Goal: Find specific page/section: Locate a particular part of the current website

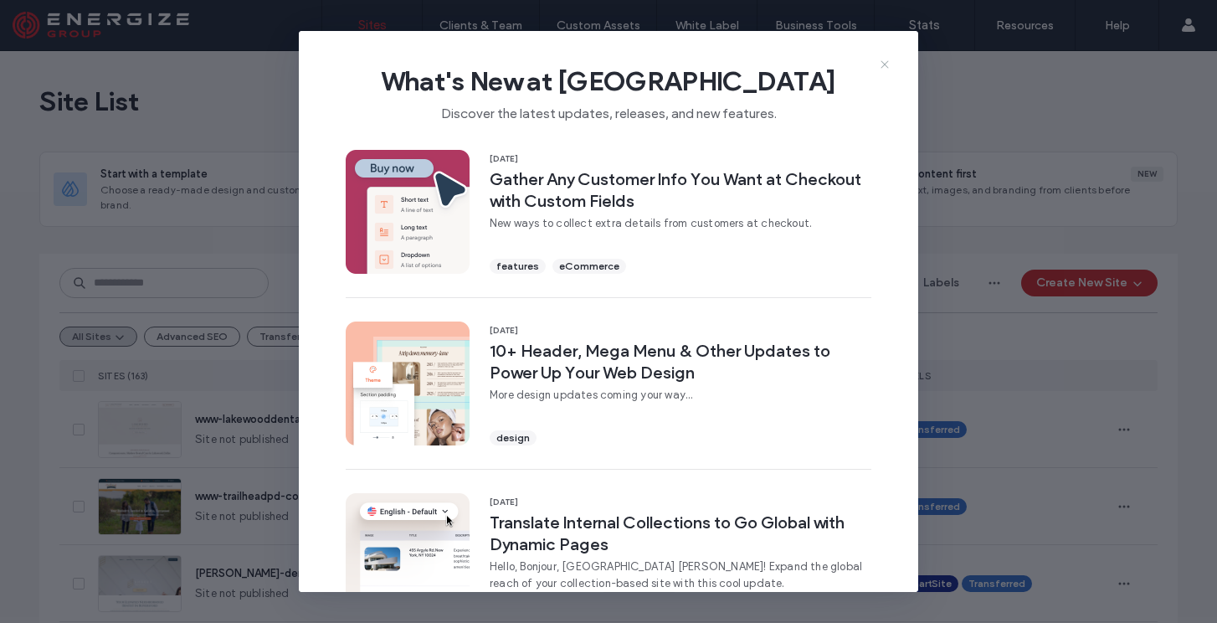
click at [884, 58] on icon at bounding box center [884, 64] width 13 height 13
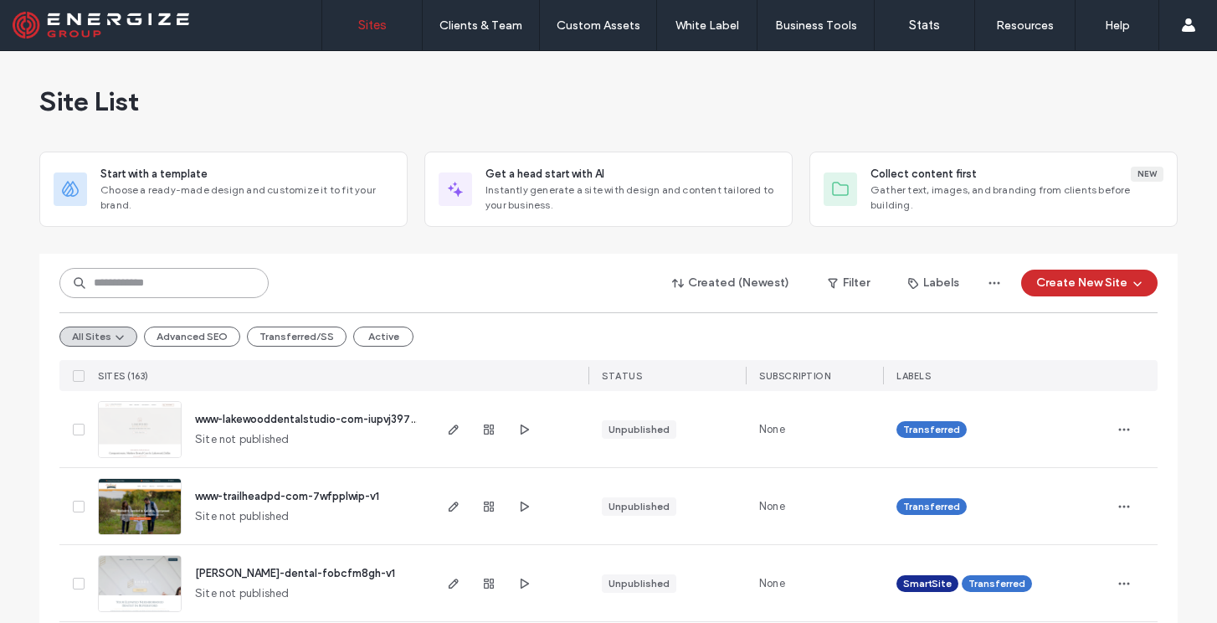
click at [187, 273] on input at bounding box center [163, 283] width 209 height 30
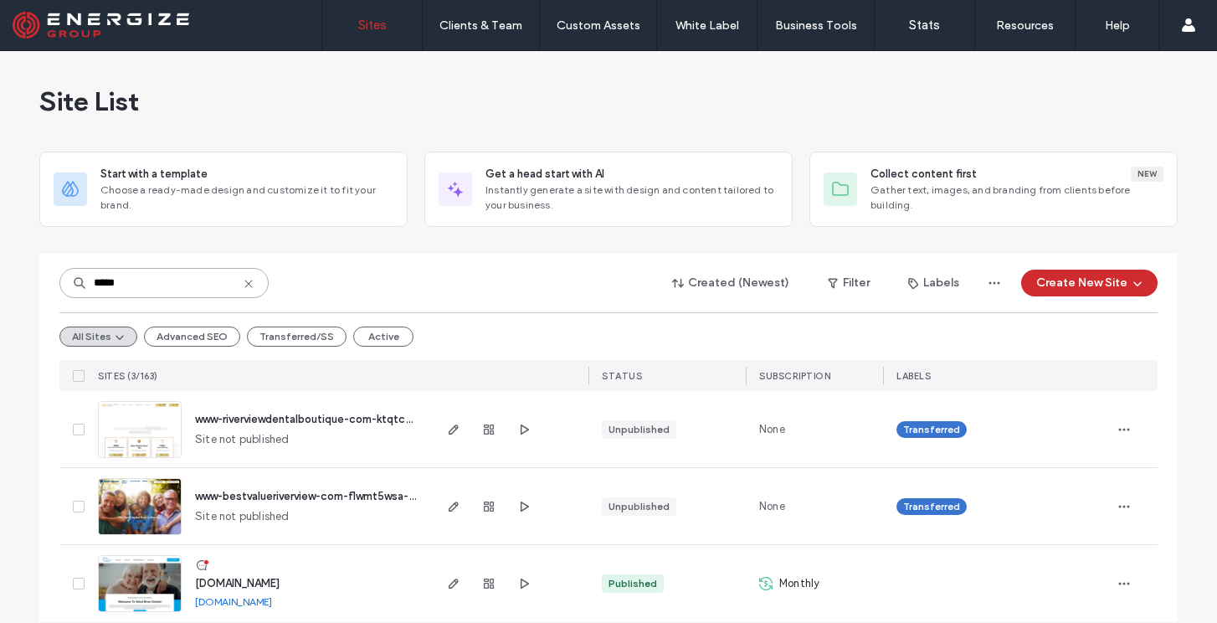
type input "*****"
click at [245, 281] on icon at bounding box center [248, 283] width 13 height 13
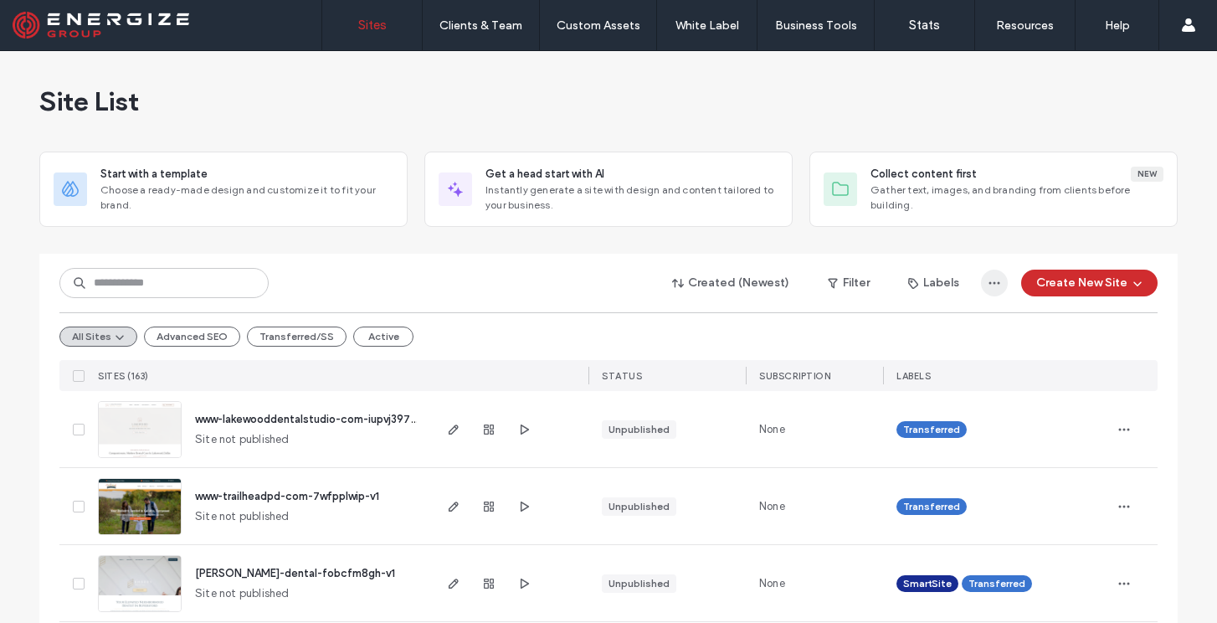
click at [992, 280] on icon "button" at bounding box center [994, 282] width 13 height 13
click at [193, 278] on input at bounding box center [163, 283] width 209 height 30
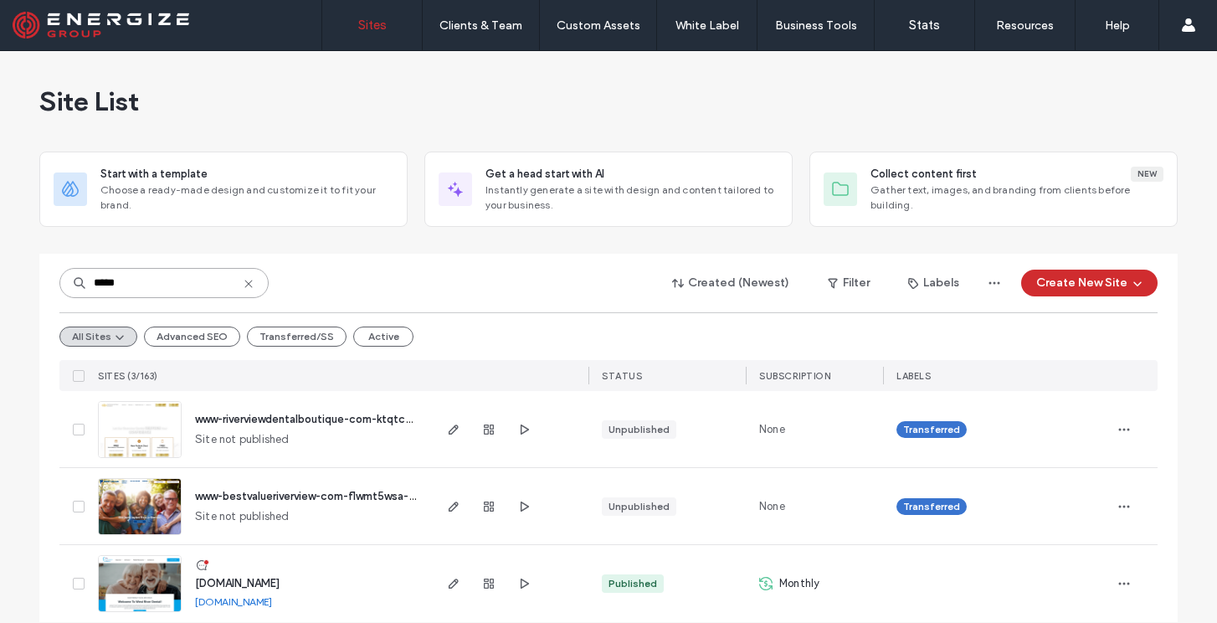
scroll to position [19, 0]
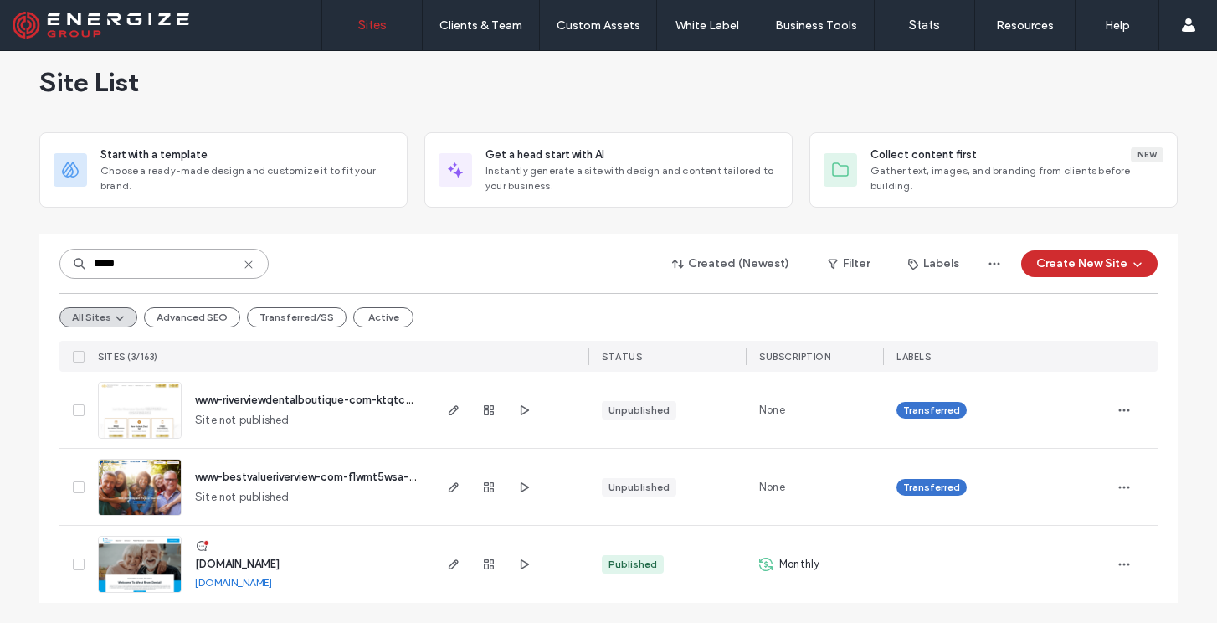
click at [178, 266] on input "*****" at bounding box center [163, 264] width 209 height 30
paste input "**********"
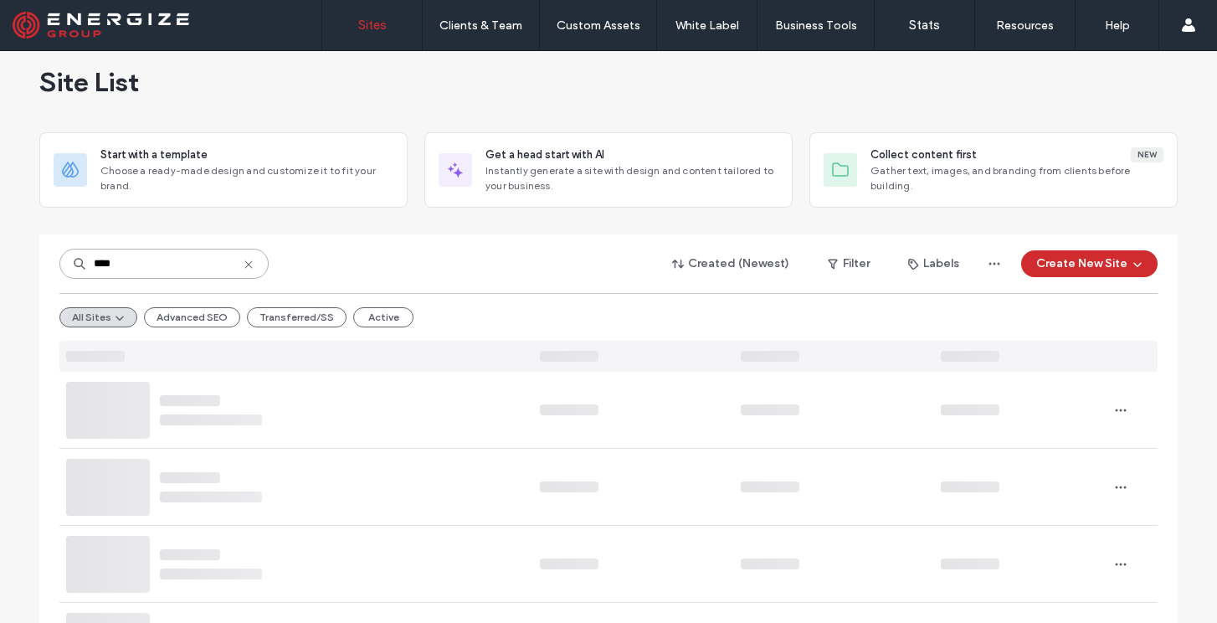
scroll to position [0, 0]
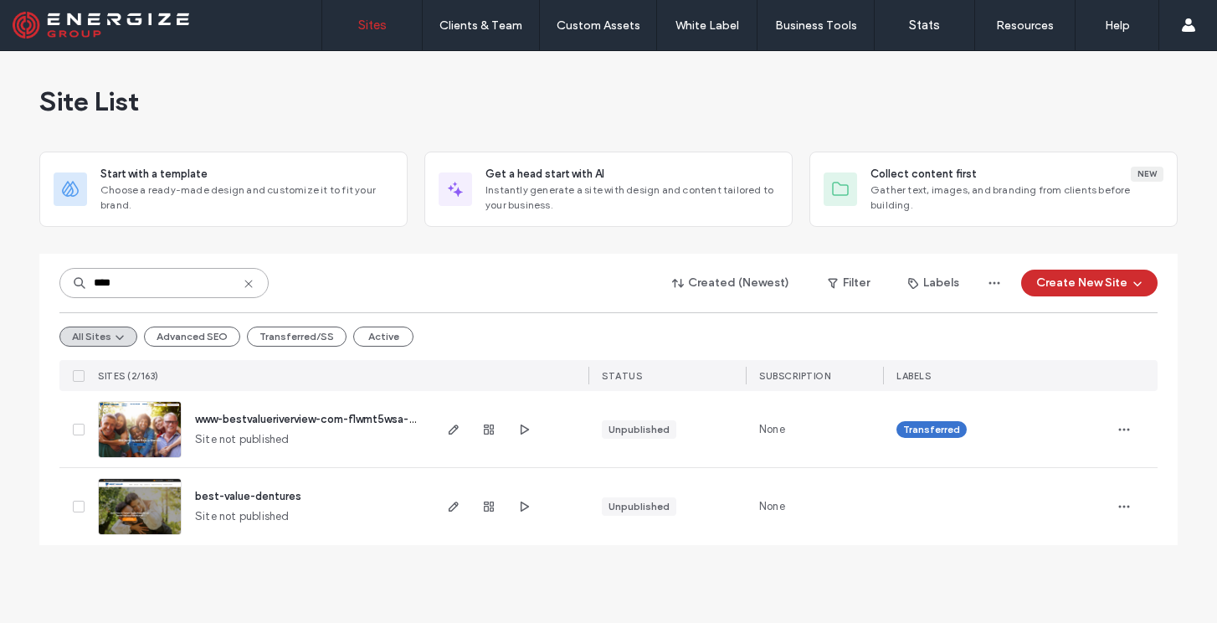
type input "****"
click at [255, 501] on span "best-value-dentures" at bounding box center [248, 496] width 106 height 13
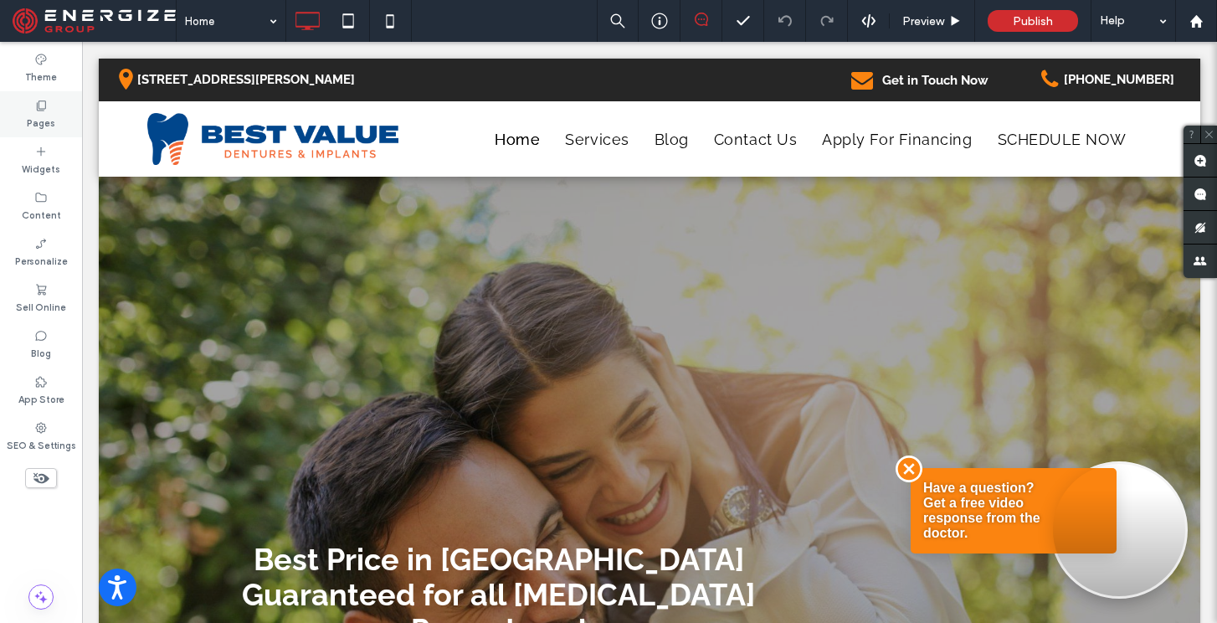
click at [40, 128] on label "Pages" at bounding box center [41, 121] width 28 height 18
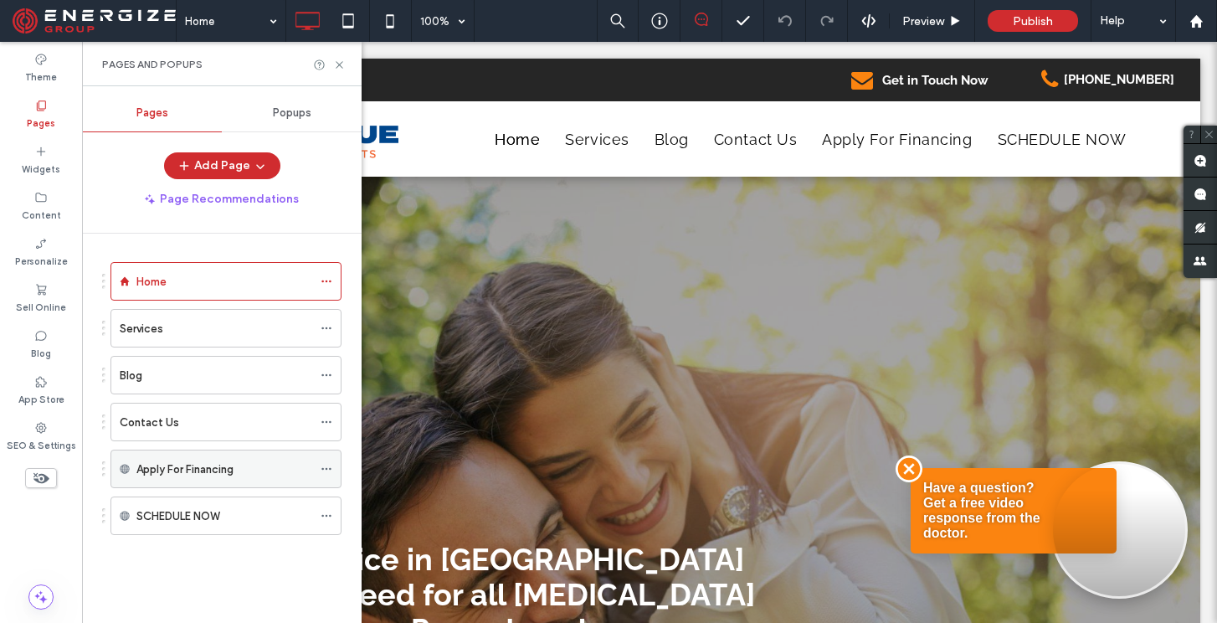
click at [261, 465] on div "Apply For Financing" at bounding box center [224, 469] width 176 height 18
click at [323, 466] on icon at bounding box center [327, 469] width 12 height 12
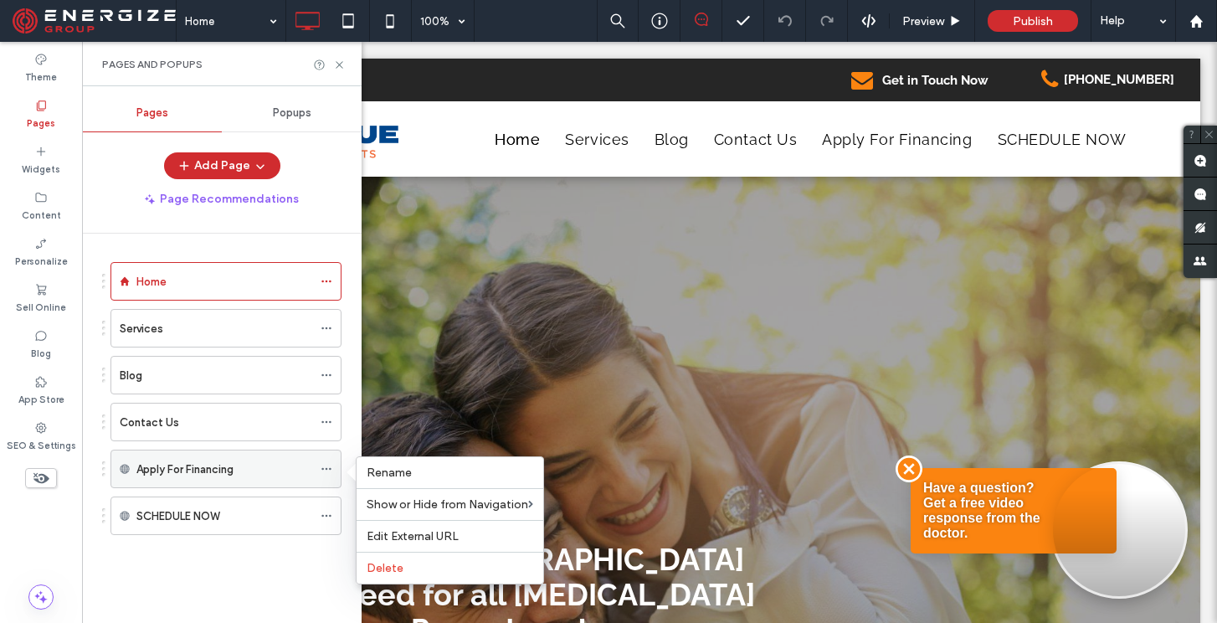
click at [244, 466] on div "Apply For Financing" at bounding box center [224, 469] width 176 height 18
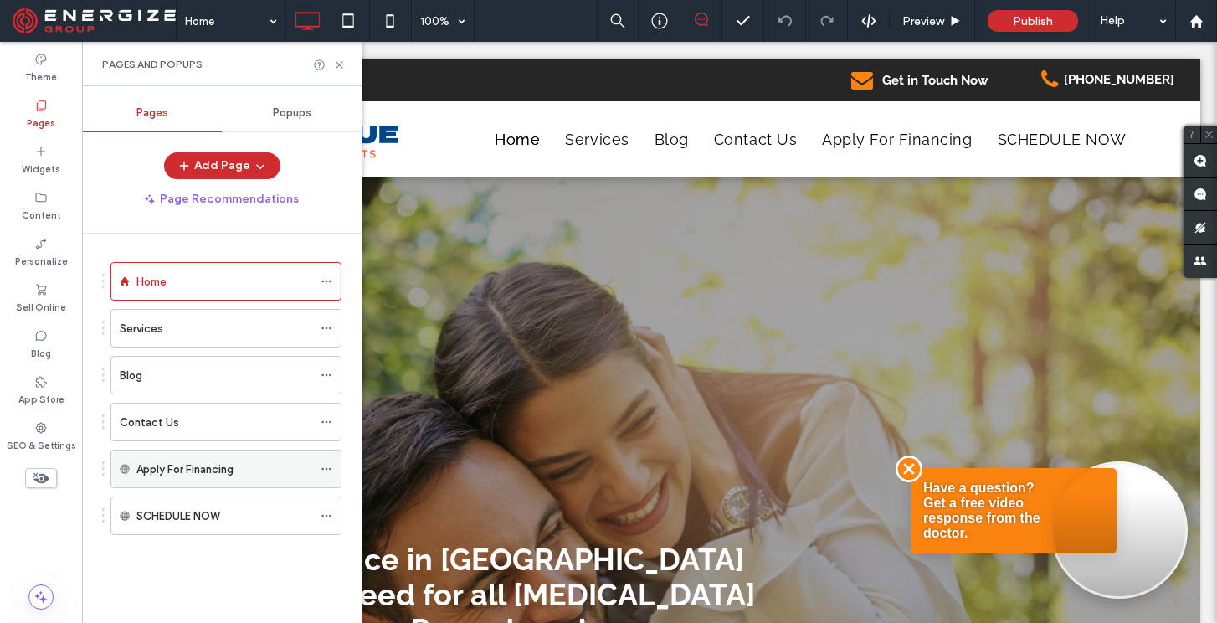
click at [204, 469] on label "Apply For Financing" at bounding box center [184, 468] width 97 height 29
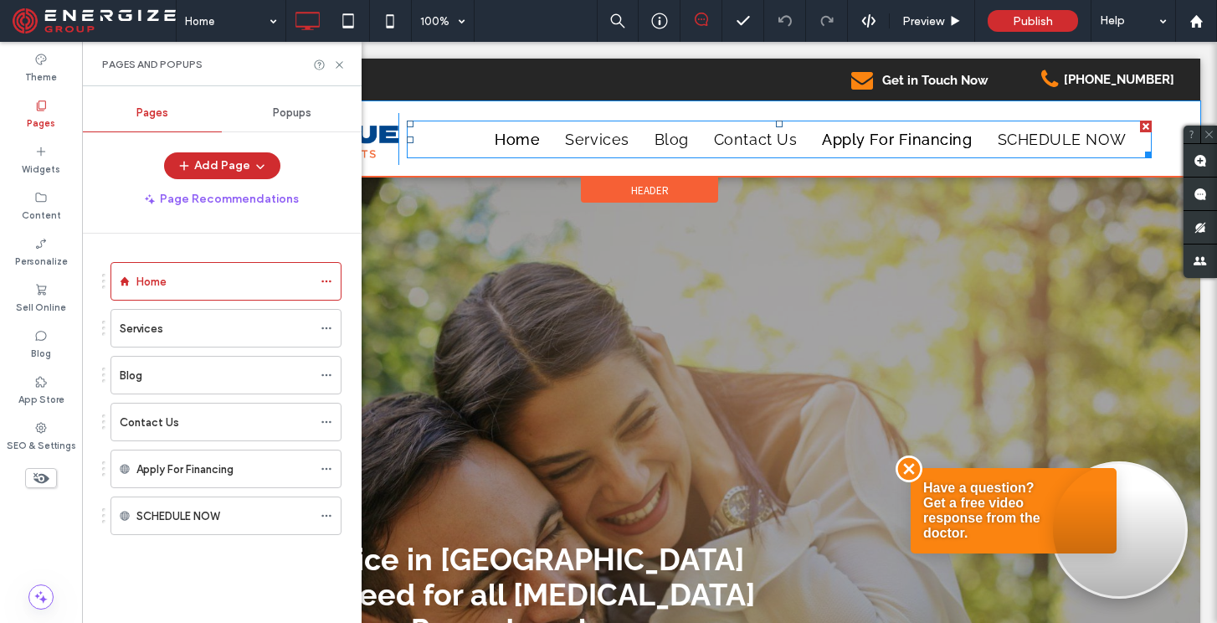
click at [870, 147] on span "Apply For Financing" at bounding box center [897, 140] width 150 height 18
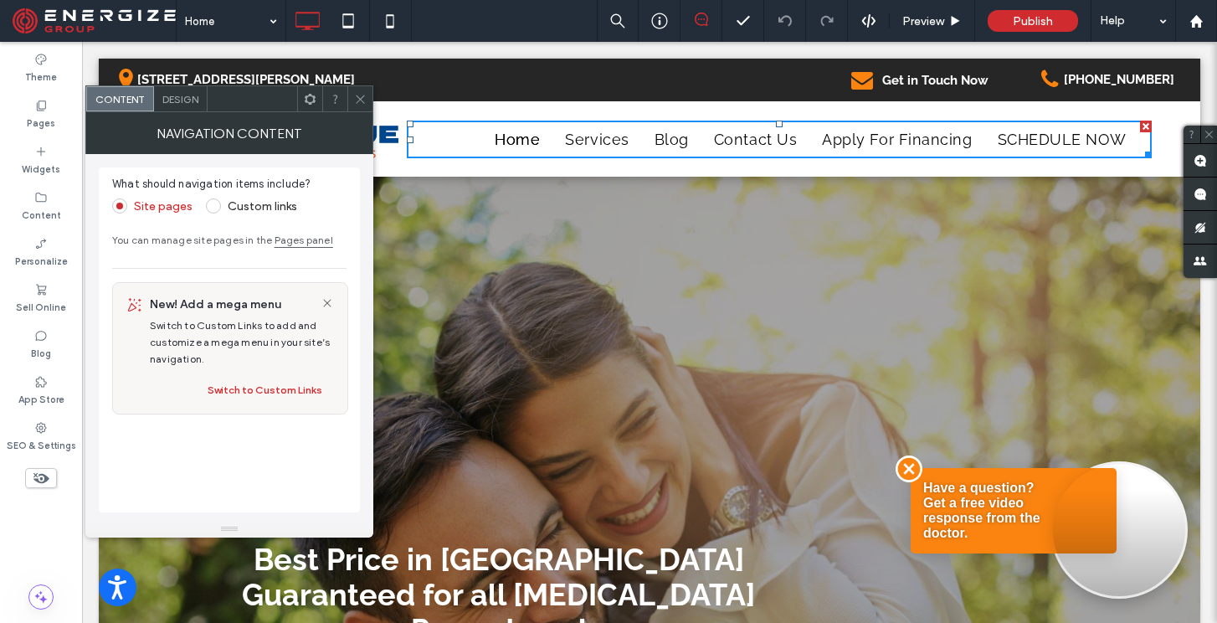
click at [358, 102] on icon at bounding box center [360, 99] width 13 height 13
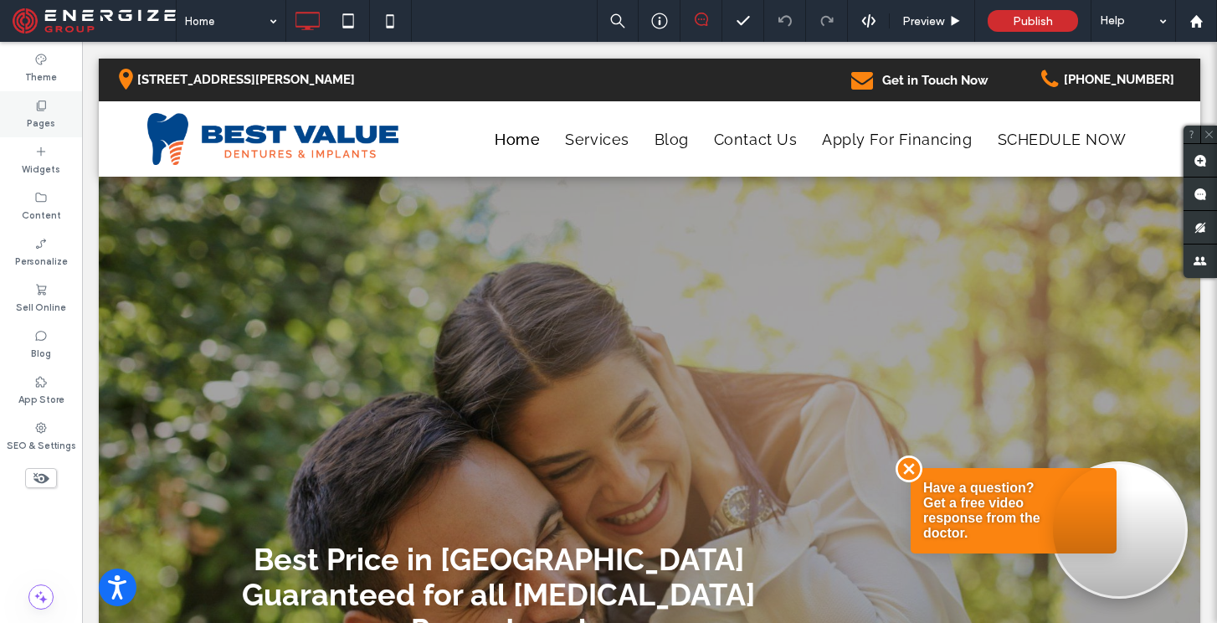
click at [42, 106] on icon at bounding box center [40, 105] width 13 height 13
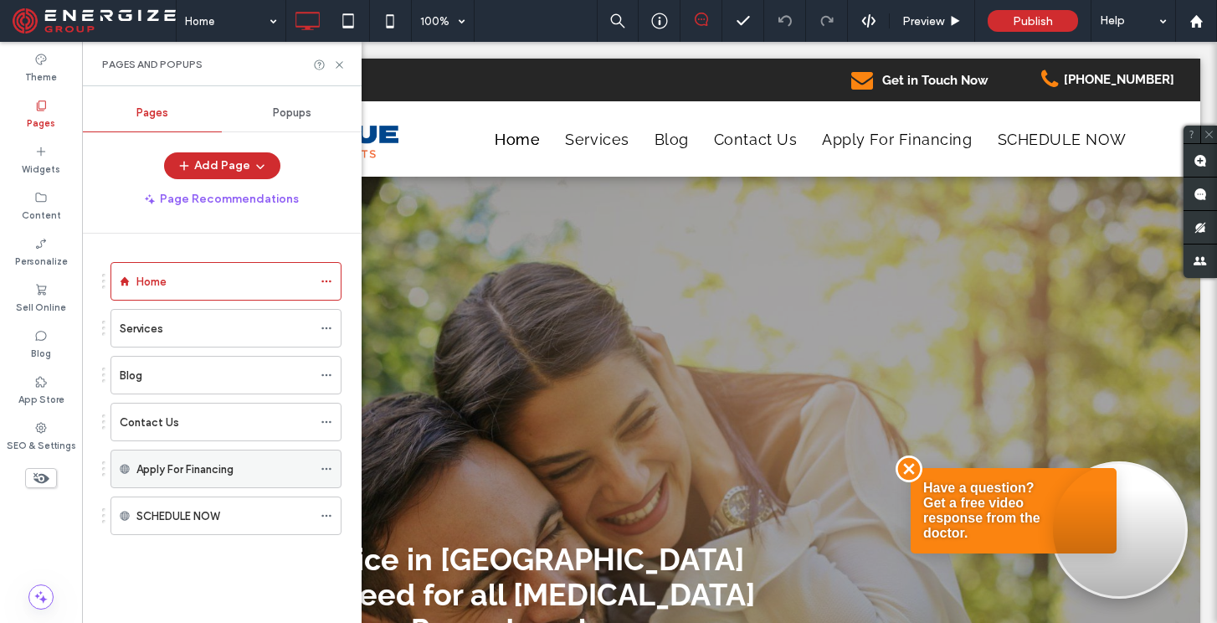
click at [135, 469] on div "Apply For Financing" at bounding box center [225, 468] width 231 height 39
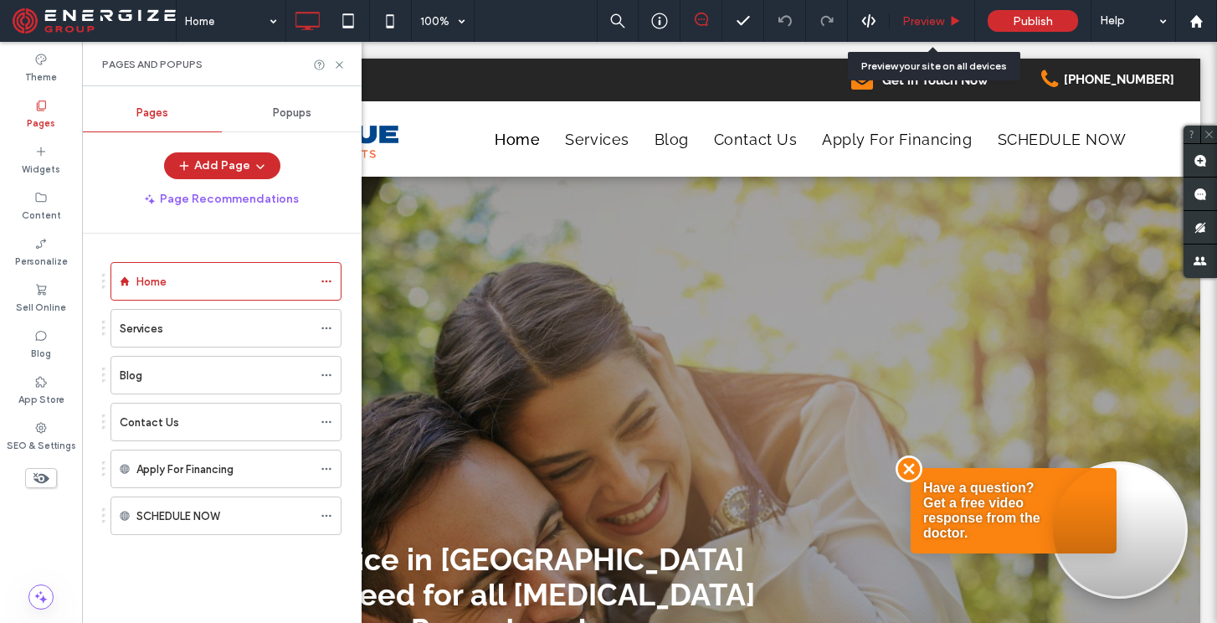
click at [927, 24] on span "Preview" at bounding box center [923, 21] width 42 height 14
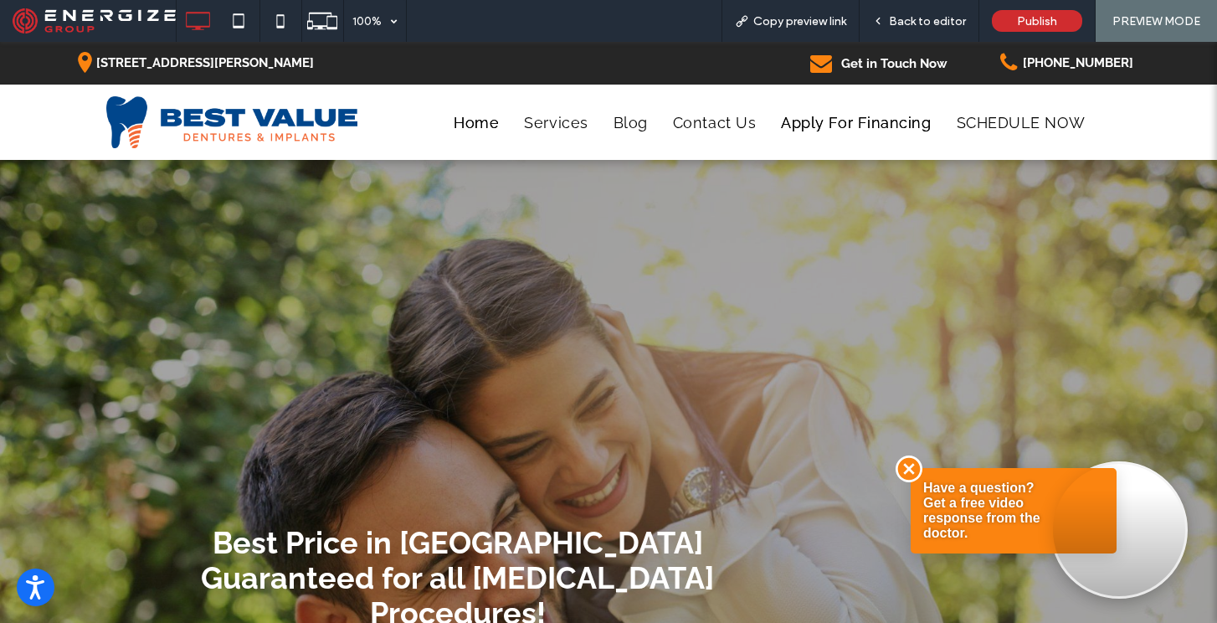
click at [813, 122] on span "Apply For Financing" at bounding box center [856, 123] width 150 height 18
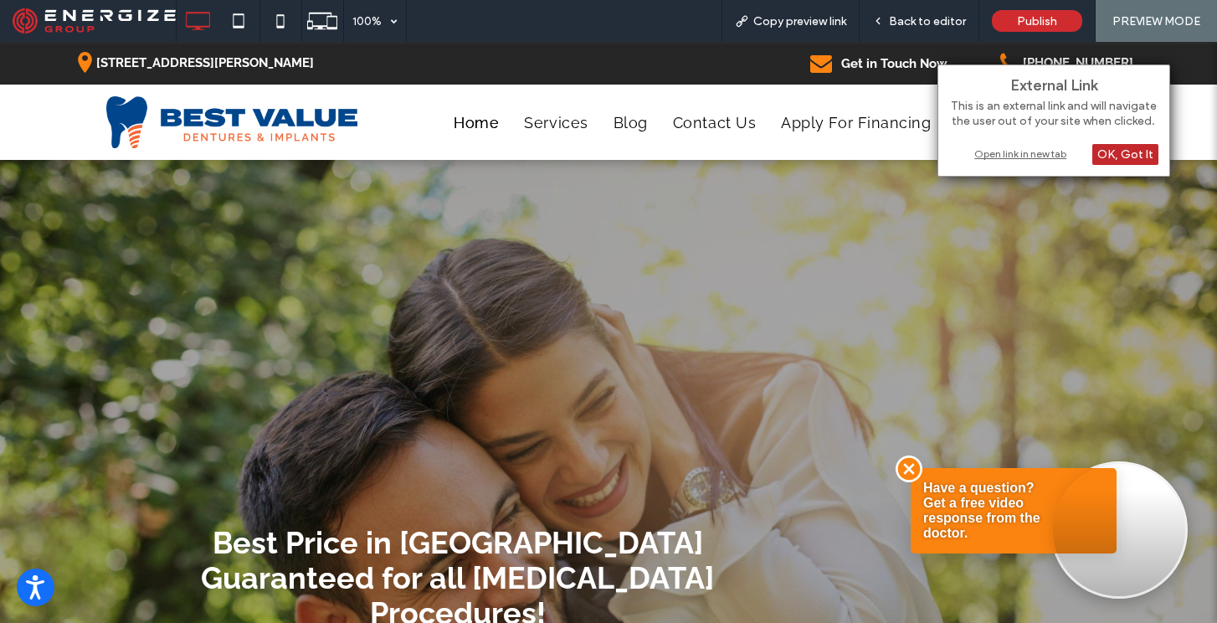
click at [1115, 155] on div "OK, Got It" at bounding box center [1125, 154] width 66 height 21
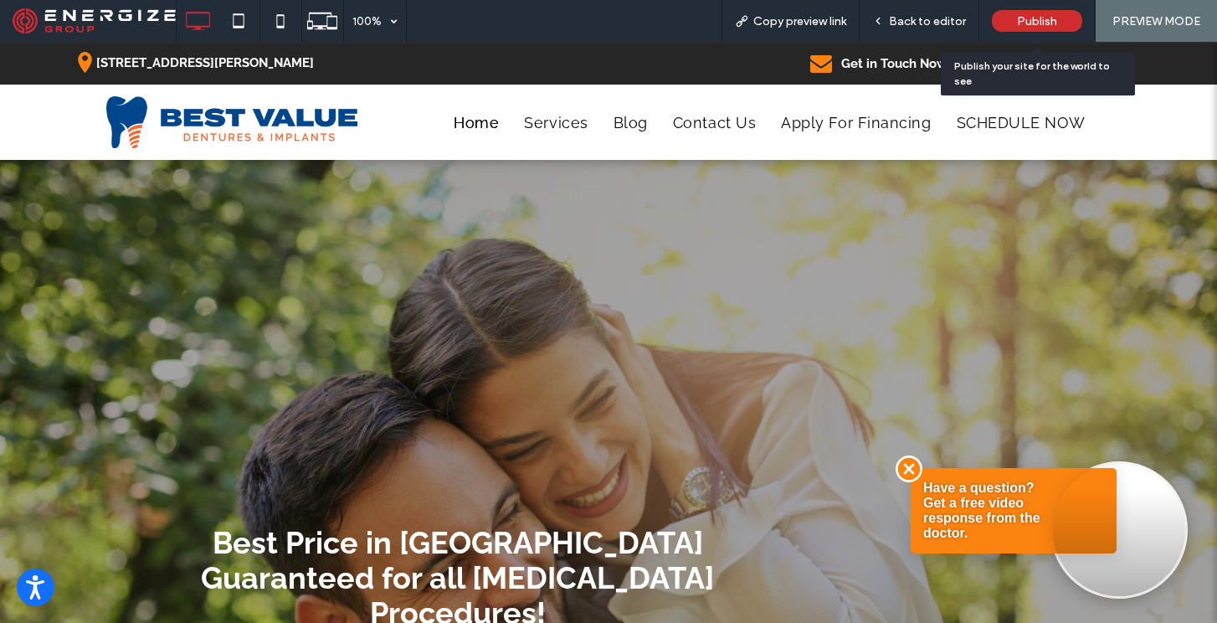
click at [1009, 18] on div "Publish" at bounding box center [1037, 21] width 90 height 22
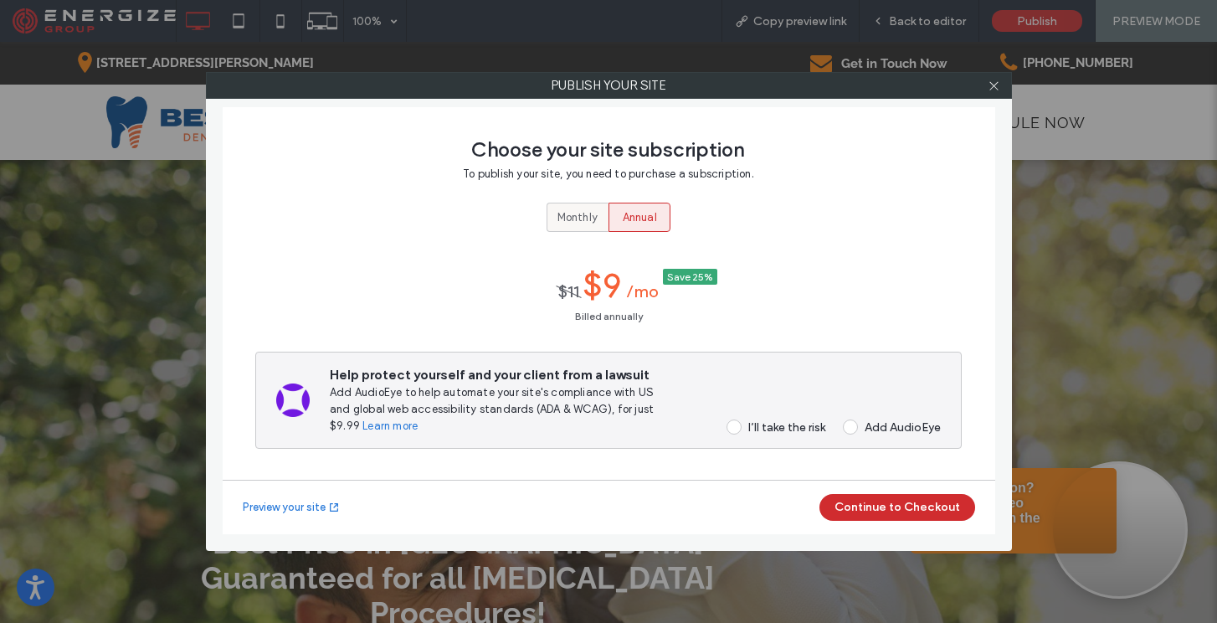
click at [574, 215] on span "Monthly" at bounding box center [577, 217] width 40 height 17
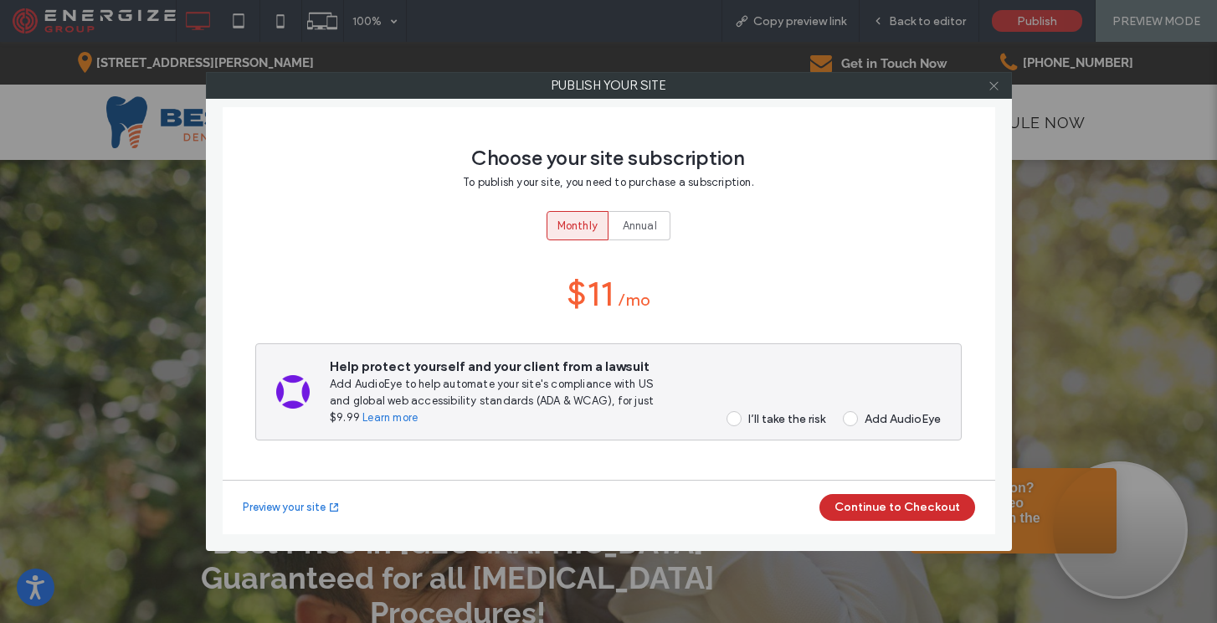
click at [994, 83] on icon at bounding box center [994, 86] width 13 height 13
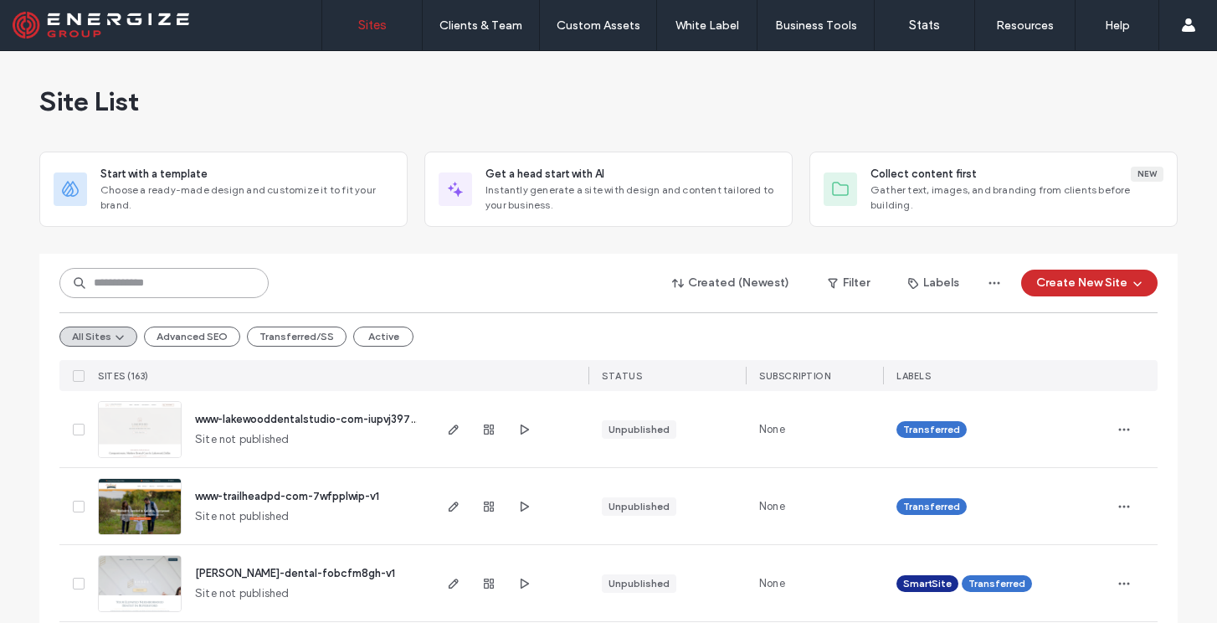
click at [175, 286] on input at bounding box center [163, 283] width 209 height 30
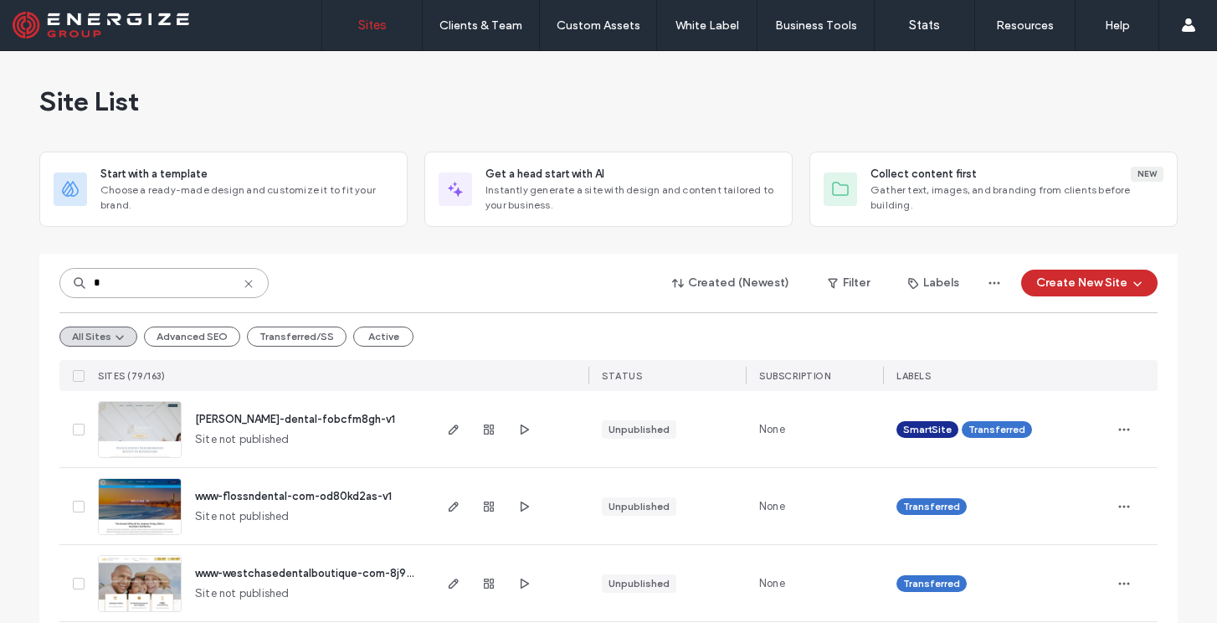
click at [136, 280] on input "*" at bounding box center [163, 283] width 209 height 30
paste input "********"
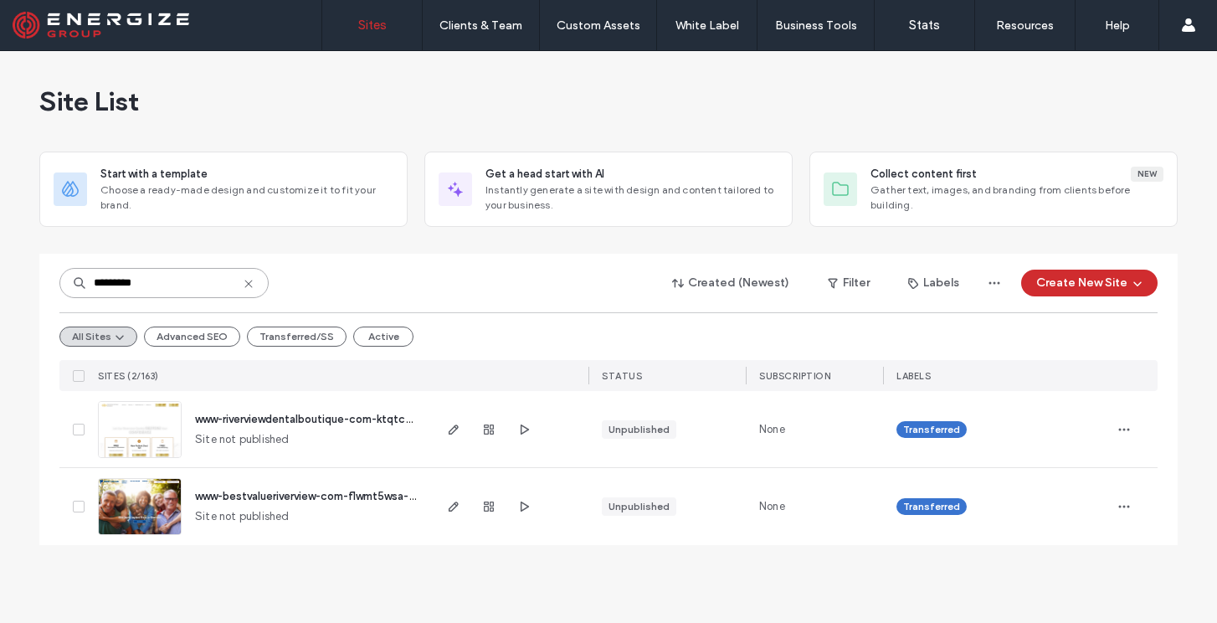
type input "*********"
